Goal: Task Accomplishment & Management: Use online tool/utility

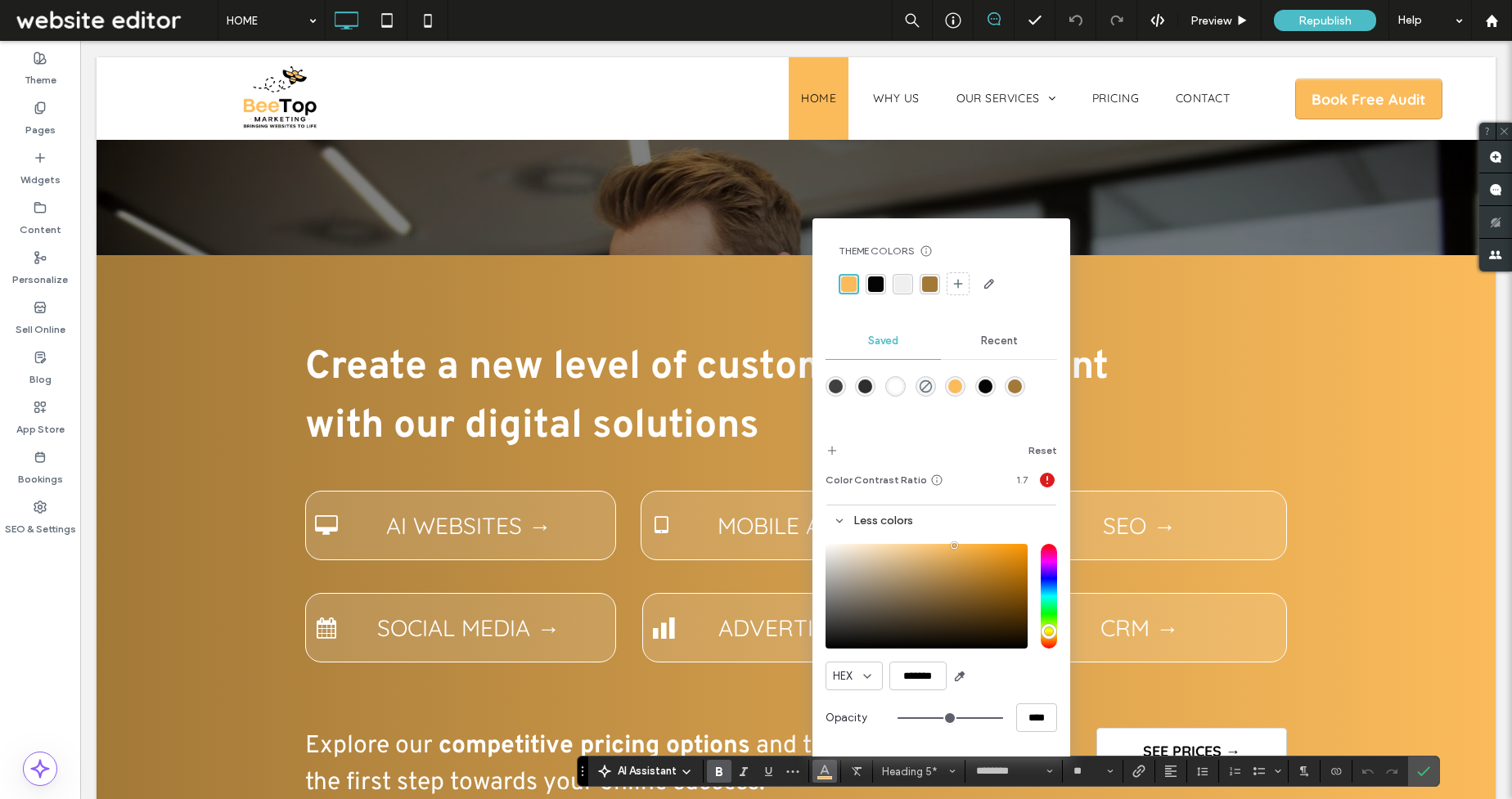
scroll to position [327, 0]
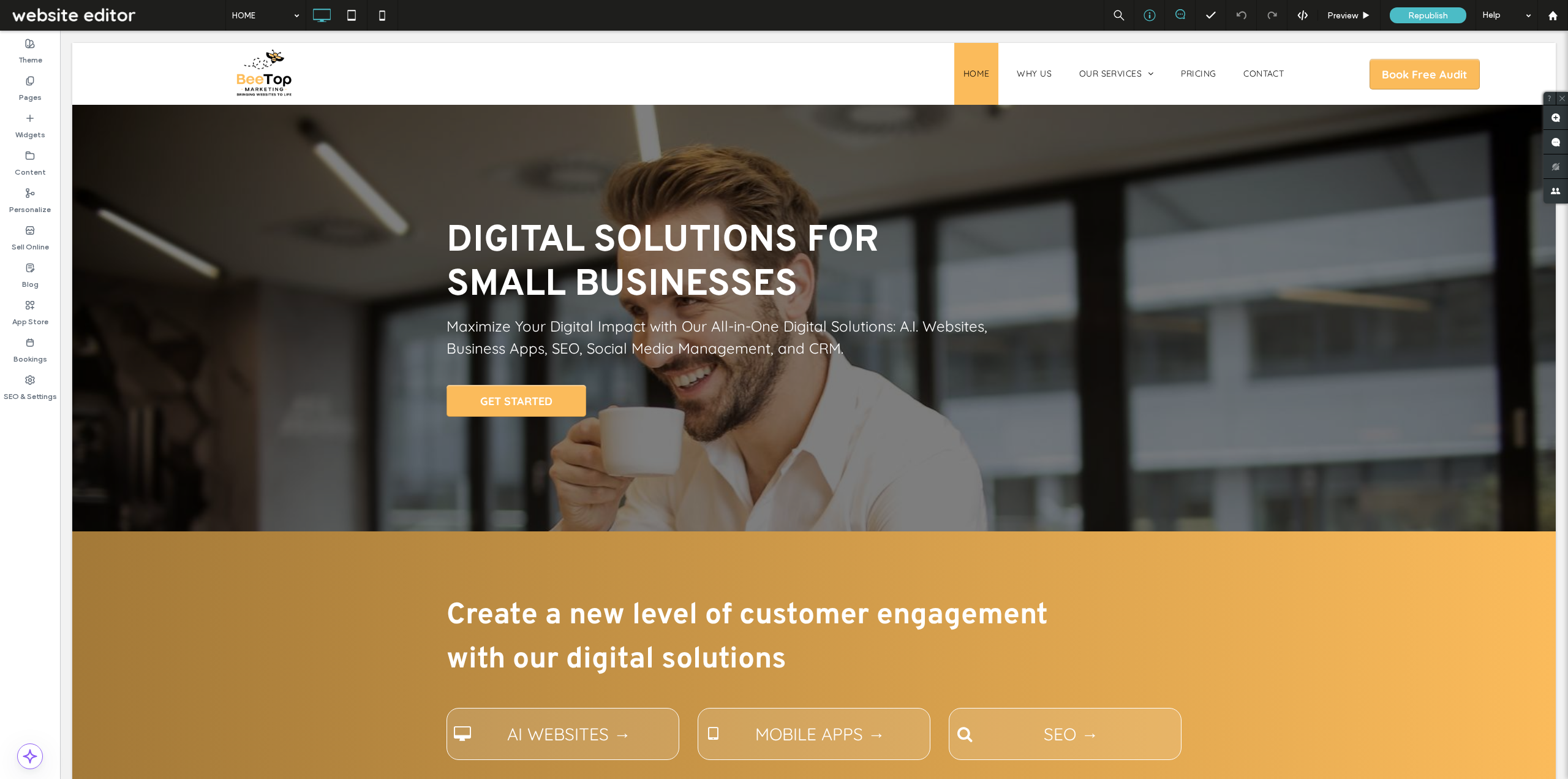
click at [1131, 15] on icon at bounding box center [1150, 15] width 12 height 12
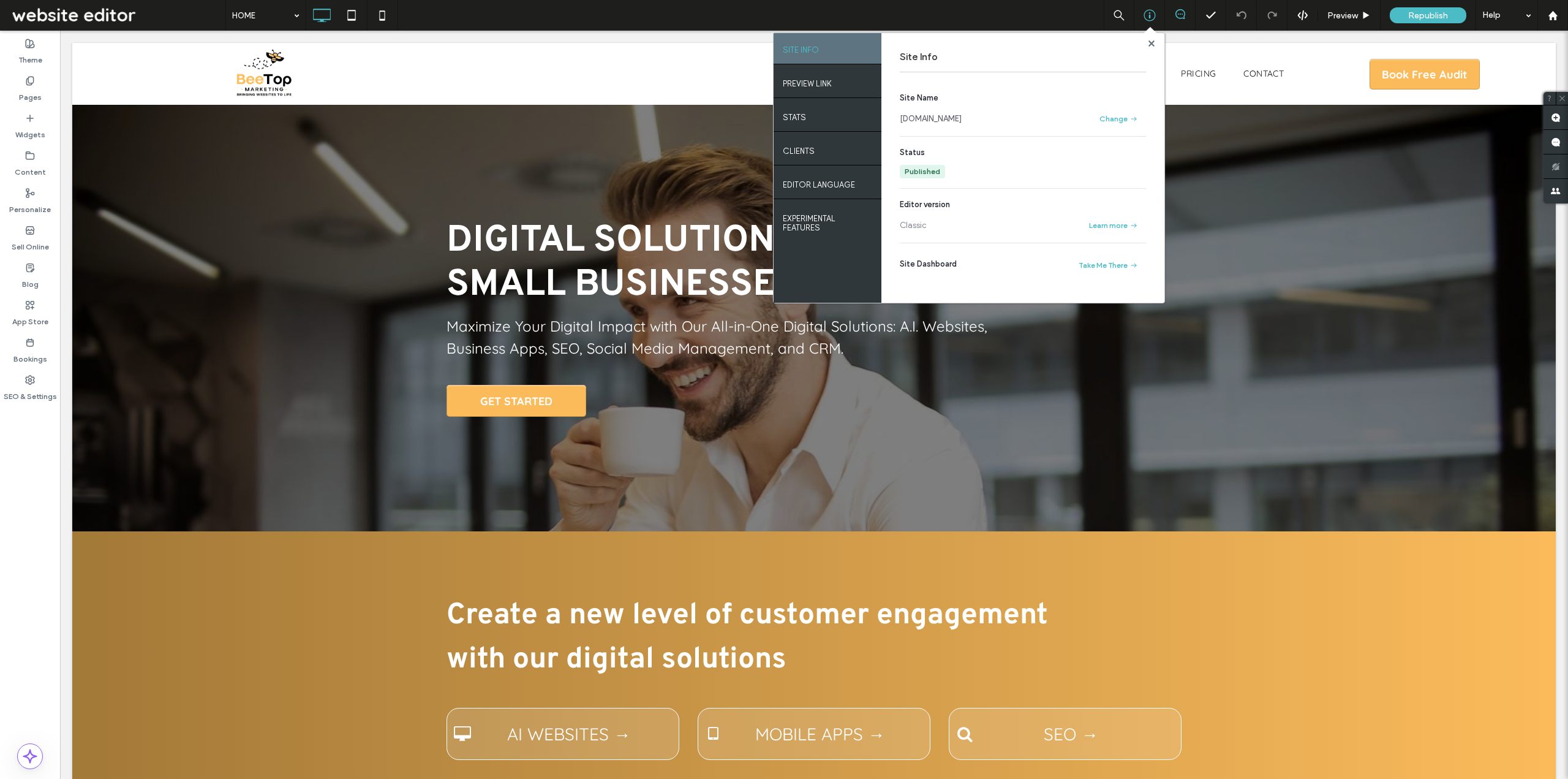
click at [962, 121] on link "[DOMAIN_NAME]" at bounding box center [931, 118] width 62 height 12
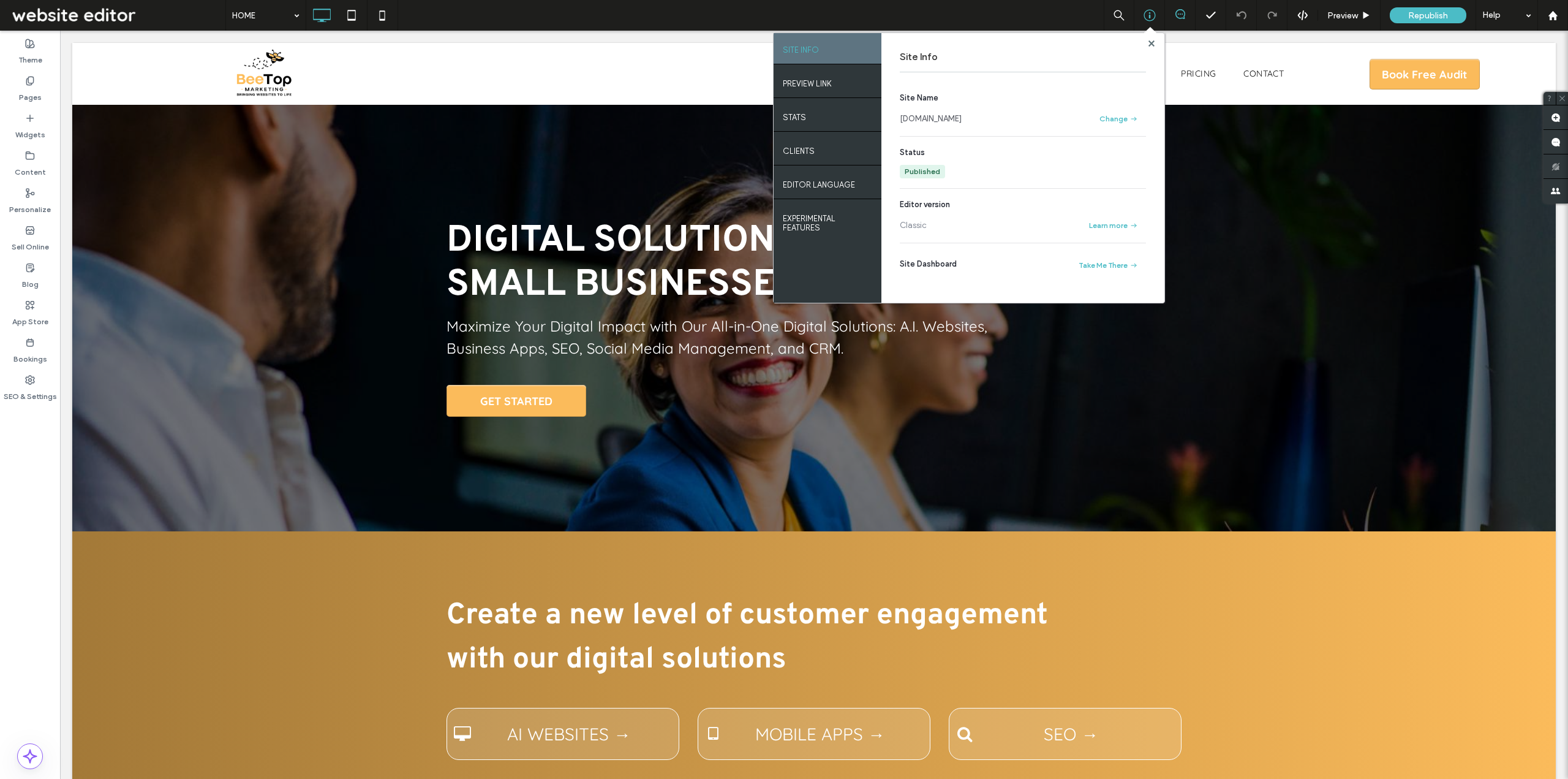
drag, startPoint x: 955, startPoint y: 123, endPoint x: 902, endPoint y: 122, distance: 53.0
click at [902, 122] on div "[DOMAIN_NAME]" at bounding box center [993, 118] width 186 height 12
copy link "[DOMAIN_NAME]"
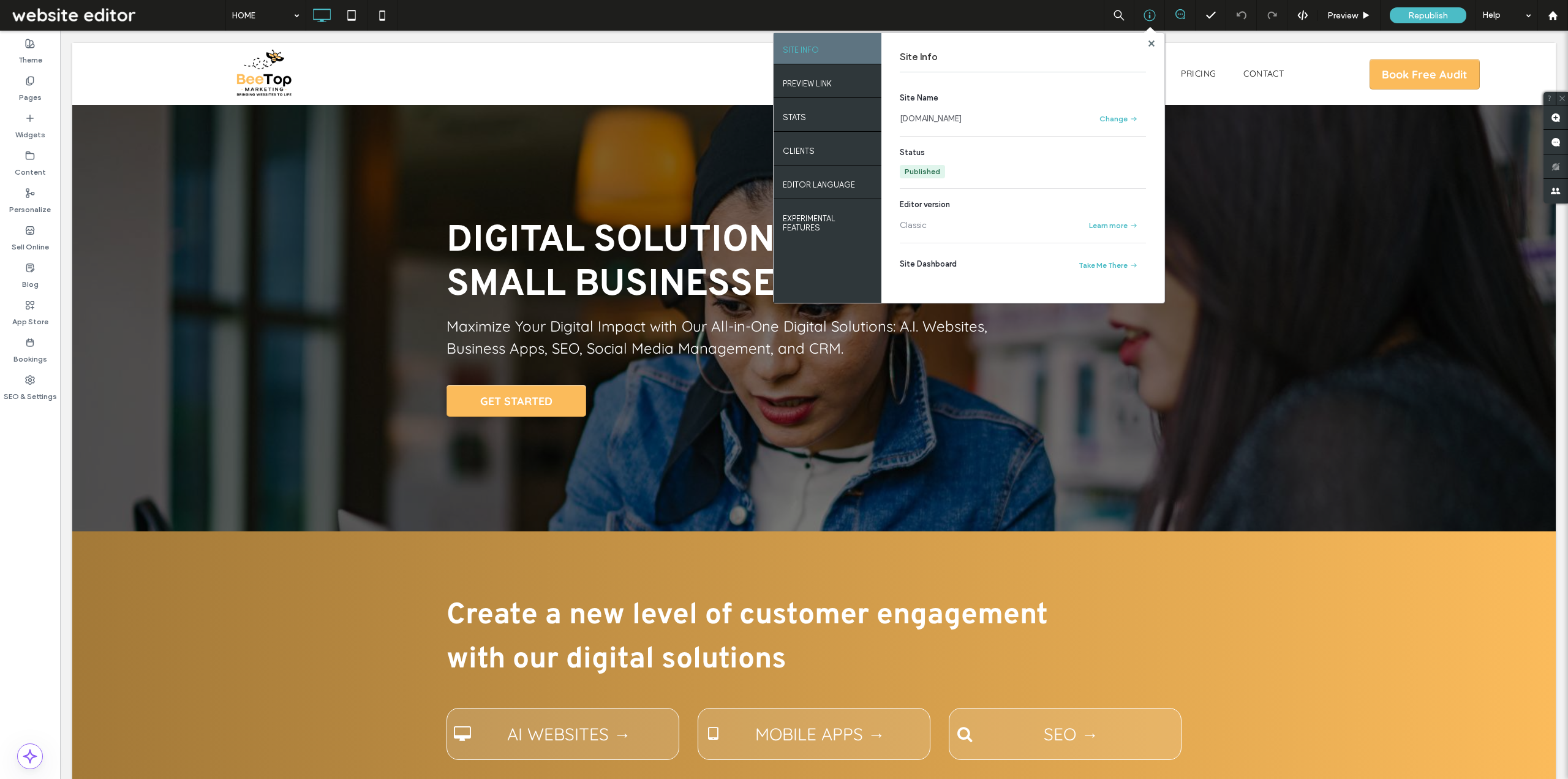
click at [1131, 38] on span at bounding box center [1150, 33] width 12 height 11
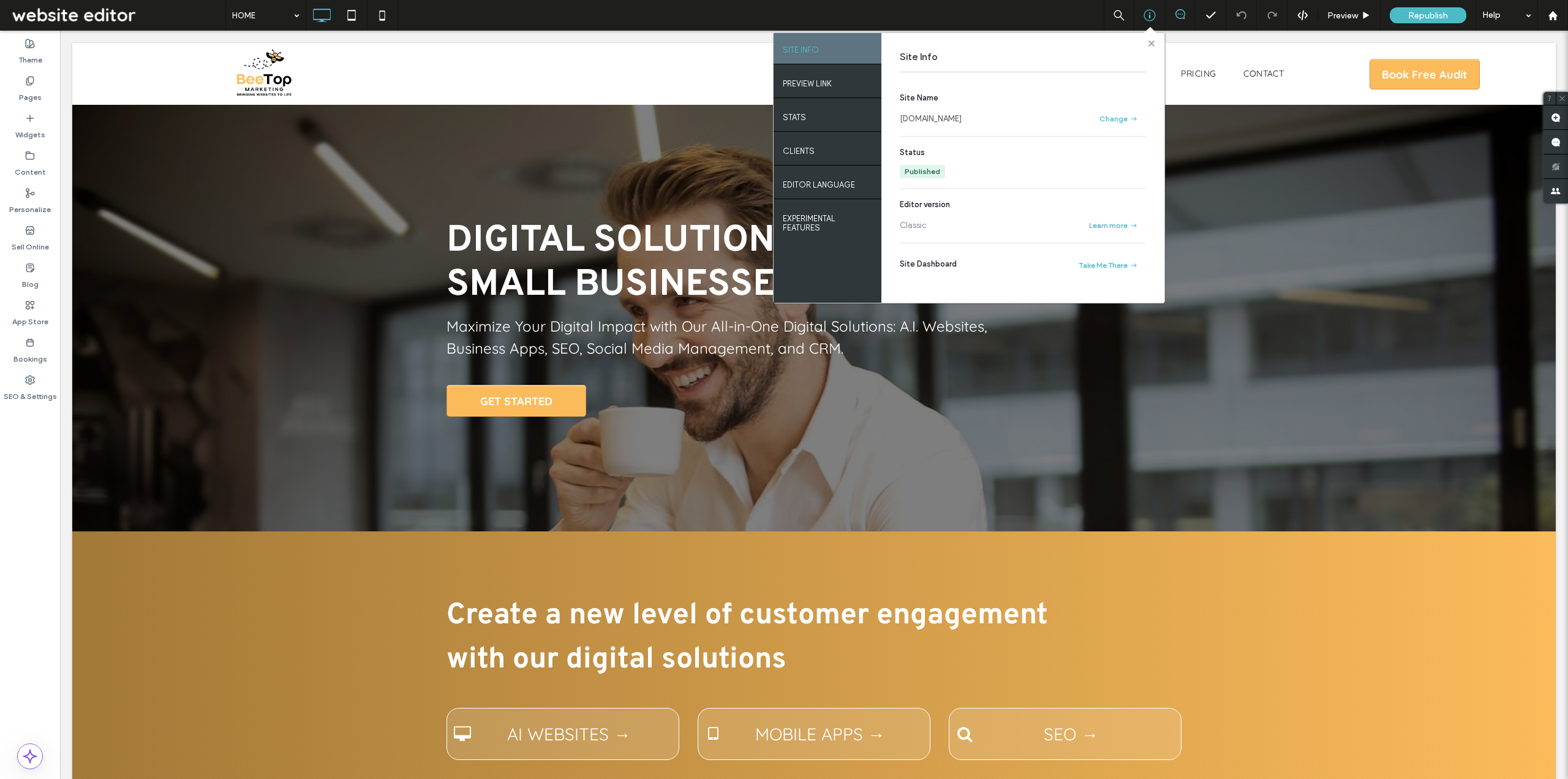
click at [1131, 45] on use at bounding box center [1151, 42] width 6 height 6
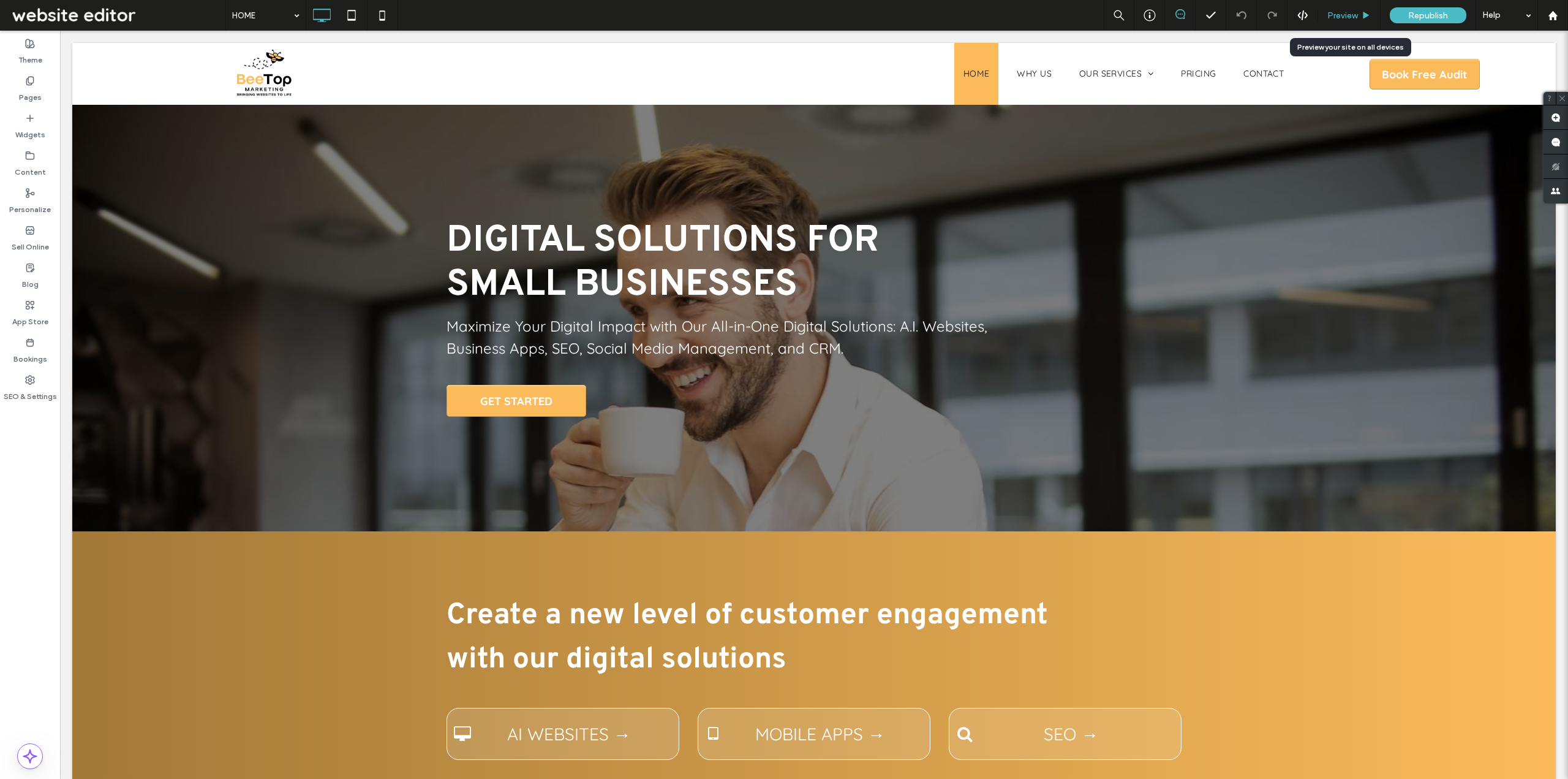
click at [1131, 13] on span "Preview" at bounding box center [1343, 15] width 31 height 10
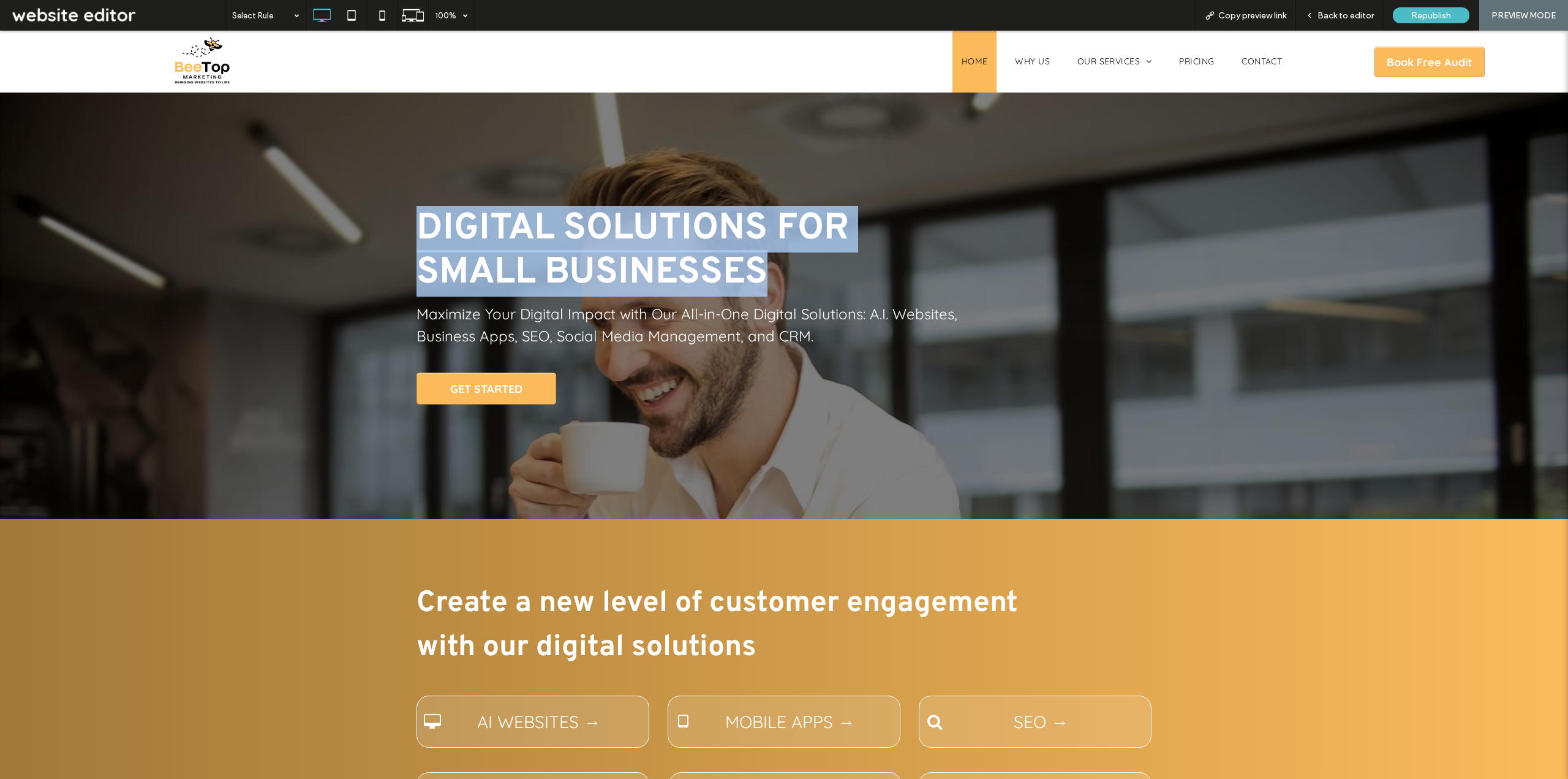
drag, startPoint x: 413, startPoint y: 213, endPoint x: 801, endPoint y: 271, distance: 392.3
click at [801, 271] on h1 "Digital Solutions For Small Businesses" at bounding box center [657, 251] width 483 height 88
copy span "Digital Solutions For Small Businesses"
